Goal: Task Accomplishment & Management: Use online tool/utility

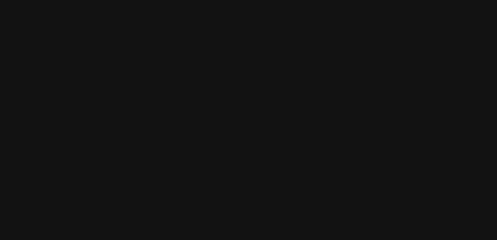
click at [114, 0] on html at bounding box center [248, 0] width 497 height 0
click at [123, 0] on html at bounding box center [248, 0] width 497 height 0
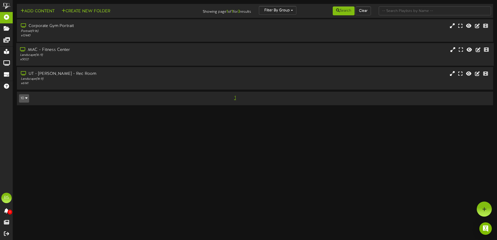
click at [120, 52] on div "MAC - Fitness Center" at bounding box center [115, 50] width 191 height 6
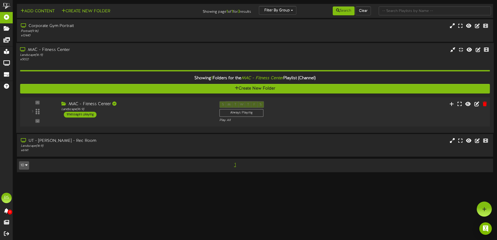
click at [307, 110] on div "S M T W T F S Always Playing Play All" at bounding box center [274, 111] width 119 height 21
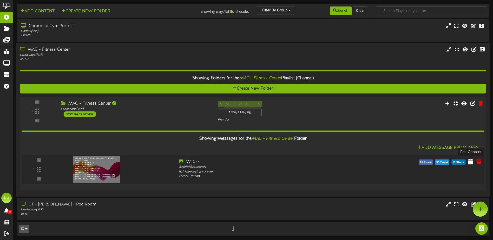
click at [471, 161] on icon at bounding box center [470, 162] width 5 height 6
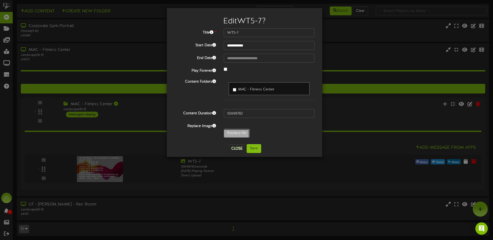
type input "**********"
type input "CoreClass8-22"
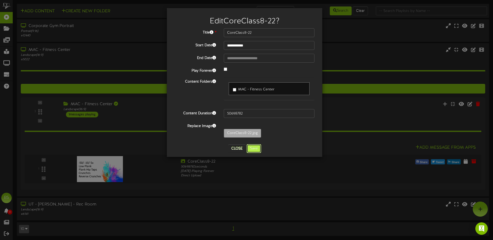
click at [256, 148] on button "Save" at bounding box center [254, 148] width 15 height 9
